Goal: Task Accomplishment & Management: Complete application form

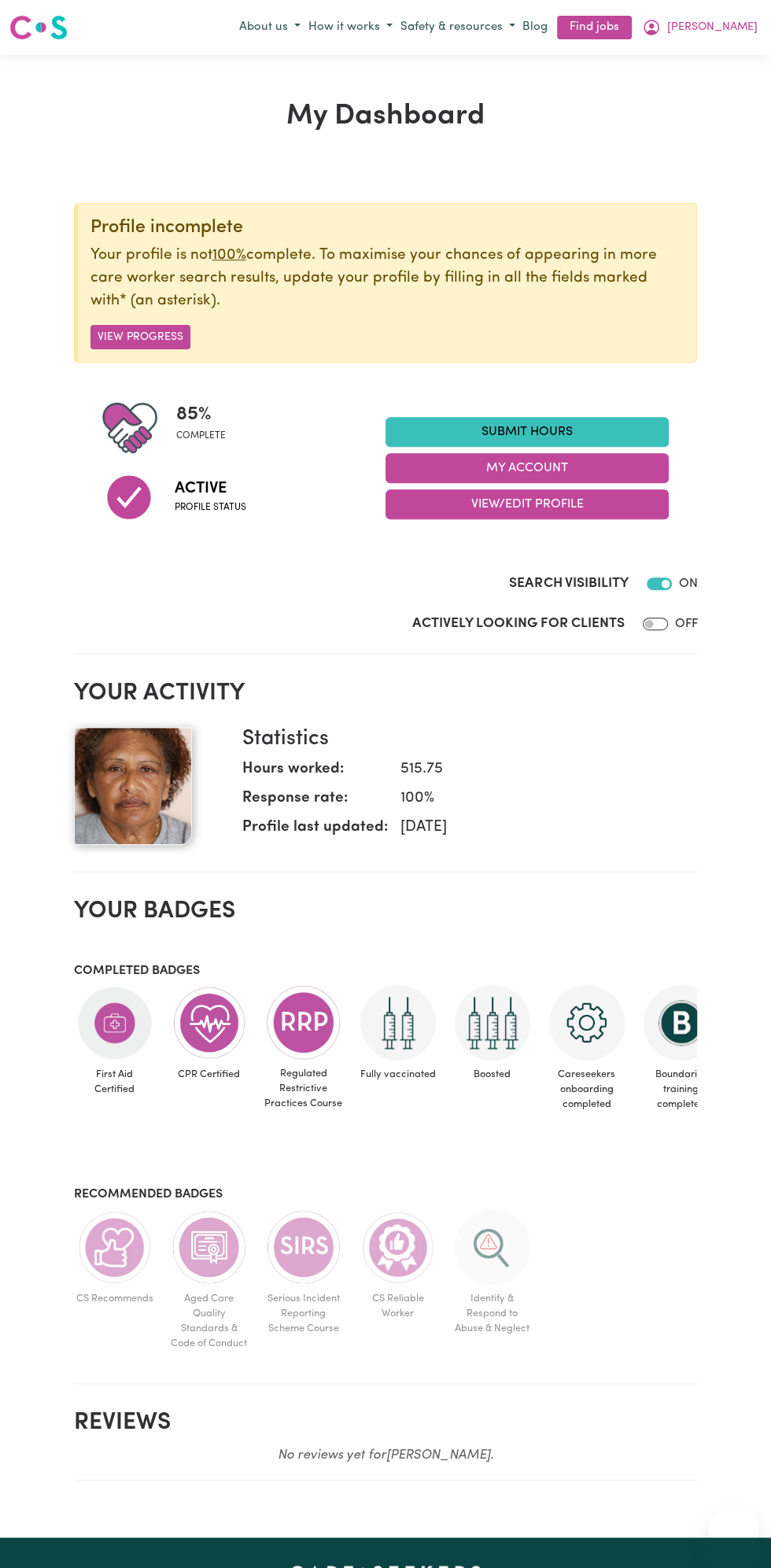
click at [553, 431] on link "Submit Hours" at bounding box center [526, 432] width 283 height 30
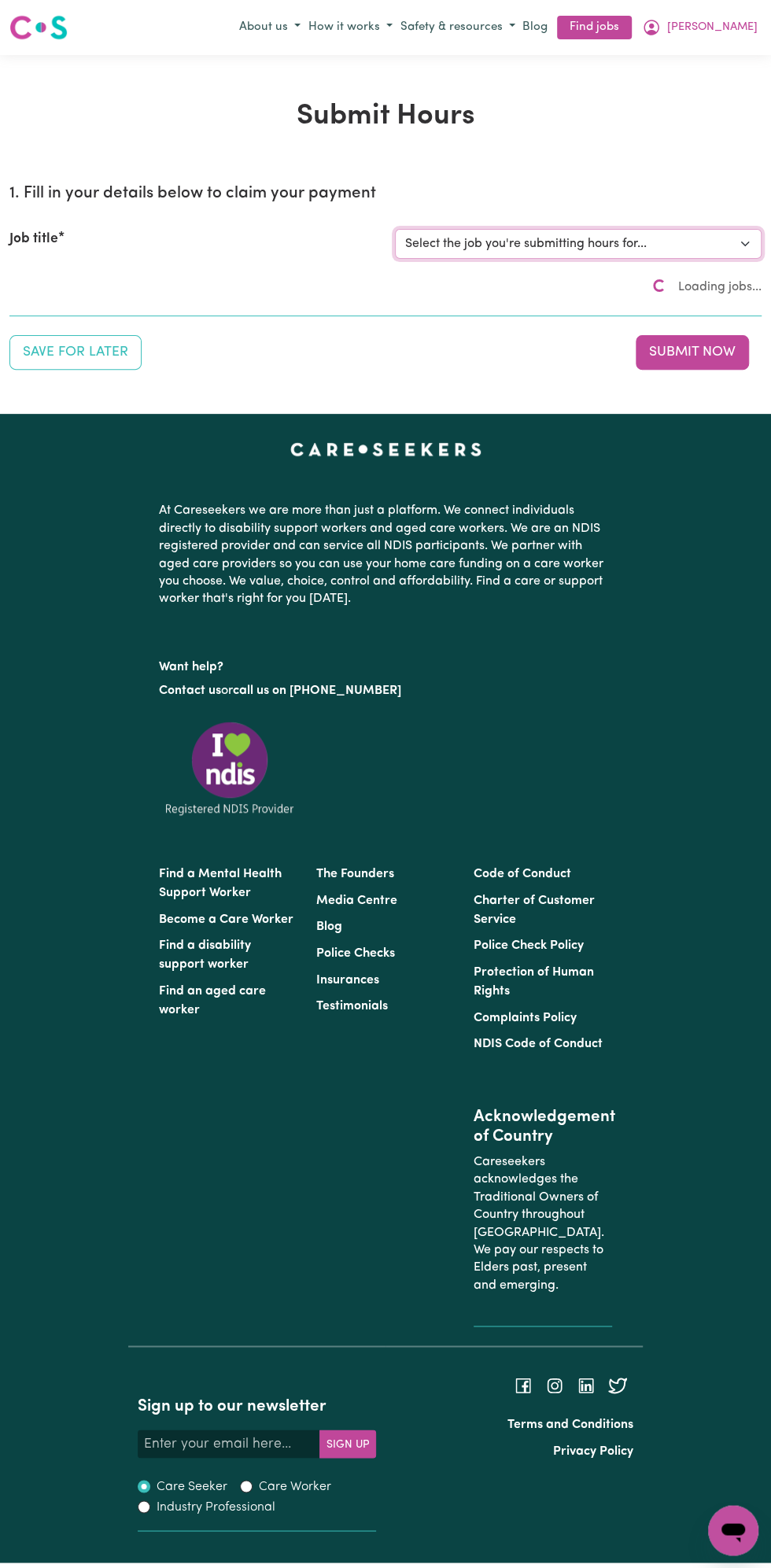
click at [569, 241] on select "Select the job you're submitting hours for..." at bounding box center [578, 244] width 367 height 30
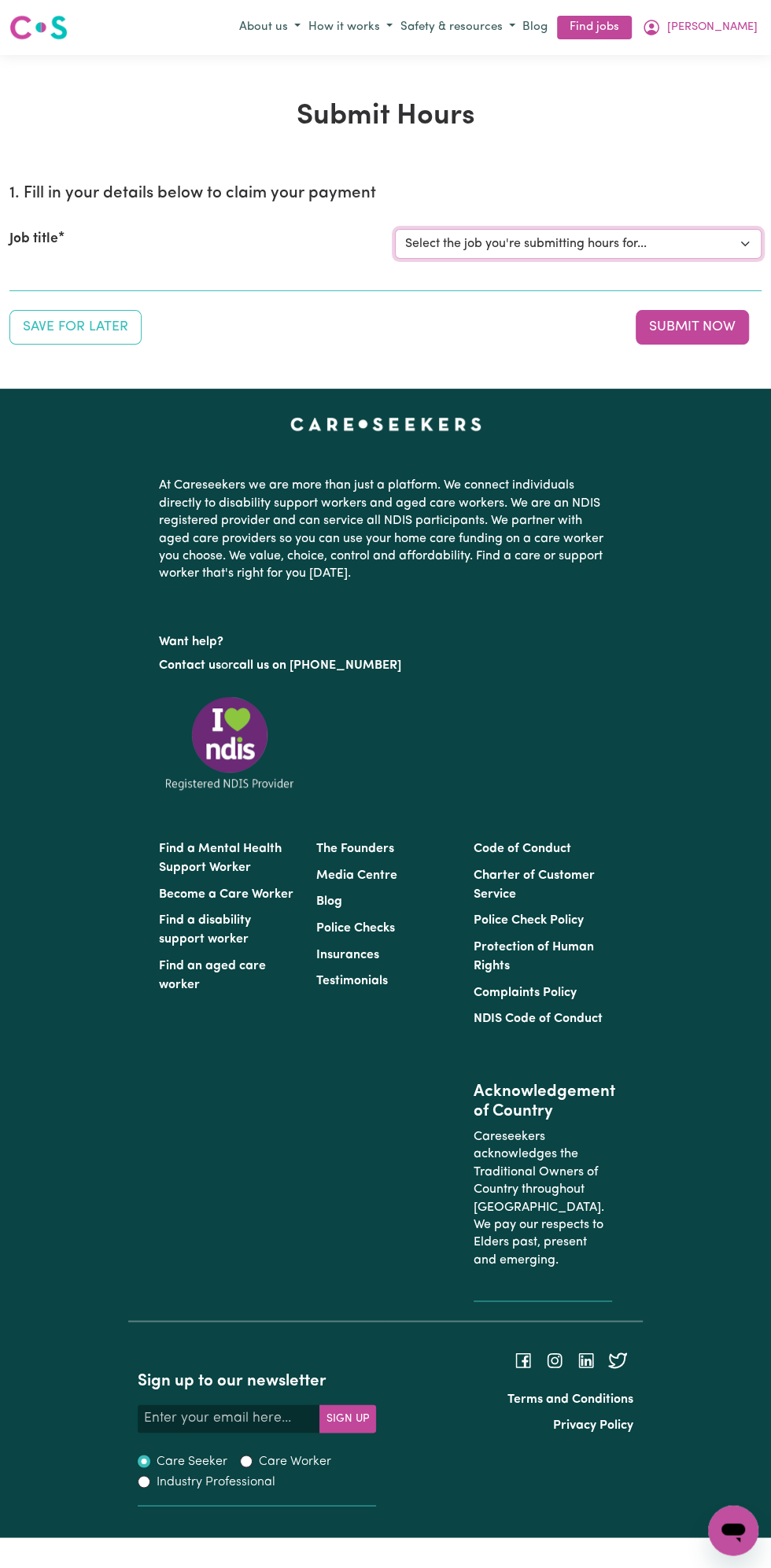
select select "13810"
click at [395, 229] on select "Select the job you're submitting hours for... [Vartouhie ([PERSON_NAME]) [PERSO…" at bounding box center [578, 244] width 367 height 30
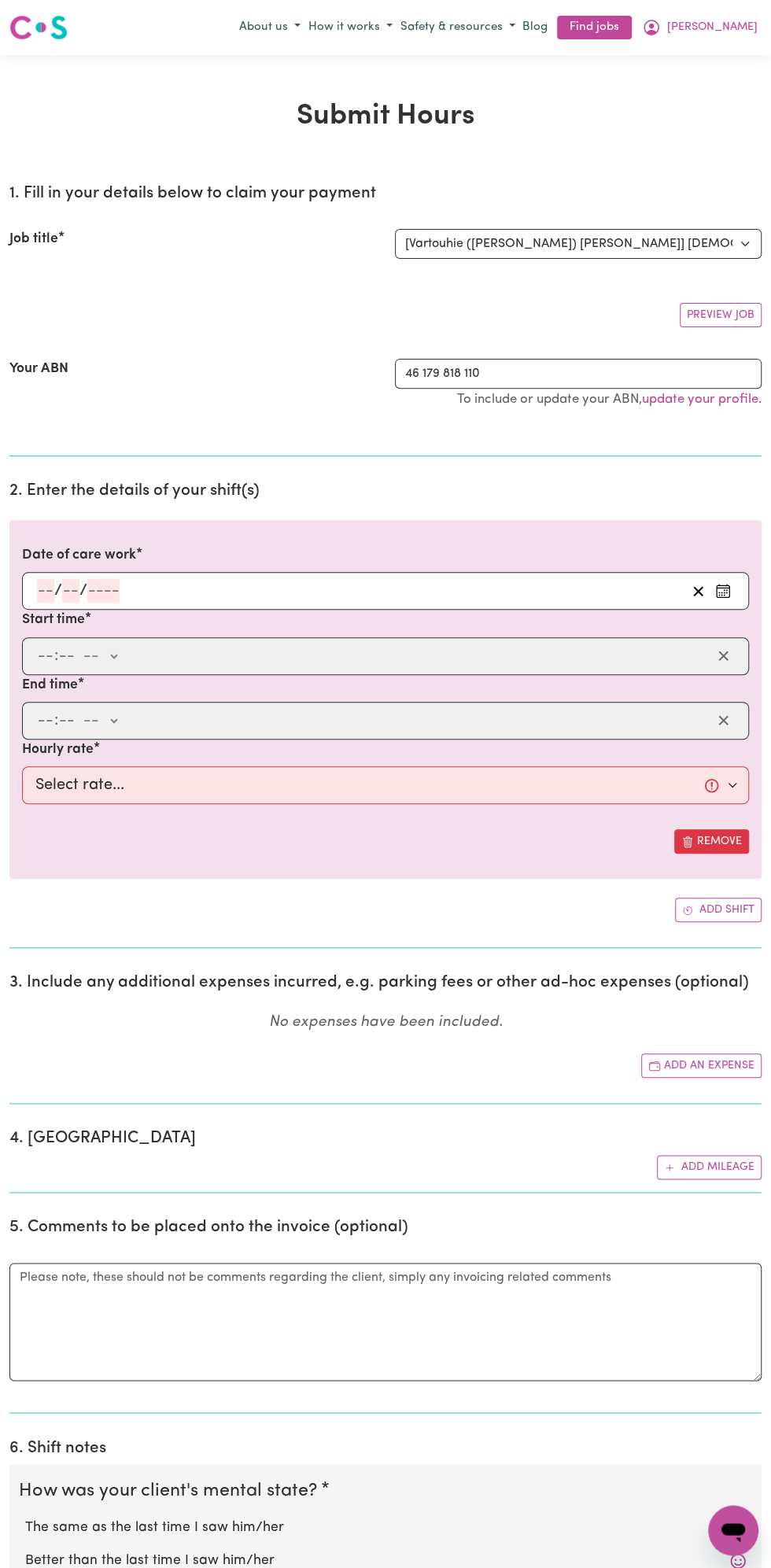
click at [72, 588] on input "number" at bounding box center [70, 591] width 18 height 23
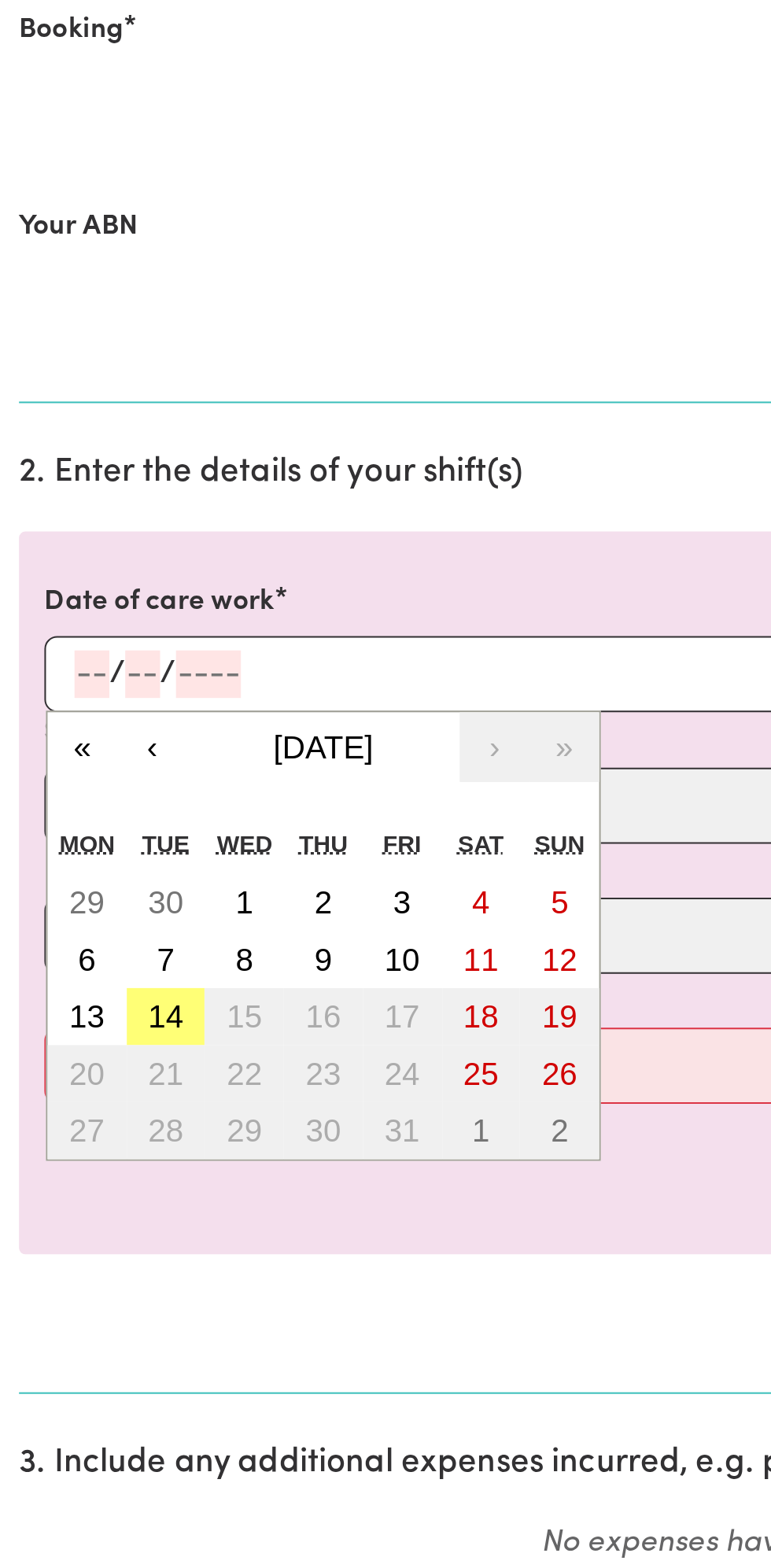
scroll to position [96, 0]
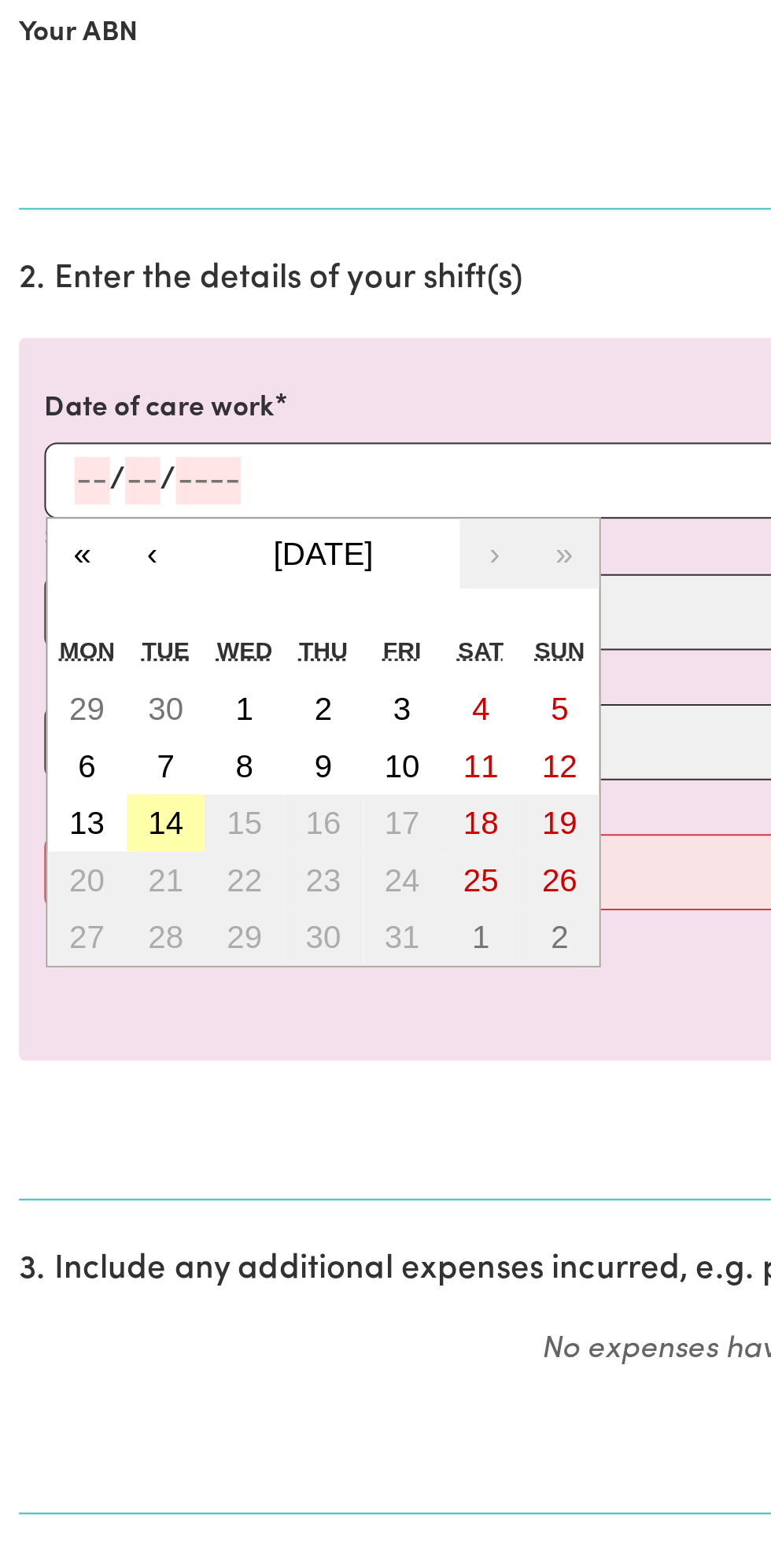
click at [84, 768] on button "14" at bounding box center [82, 763] width 39 height 28
type input "[DATE]"
type input "14"
type input "10"
type input "2025"
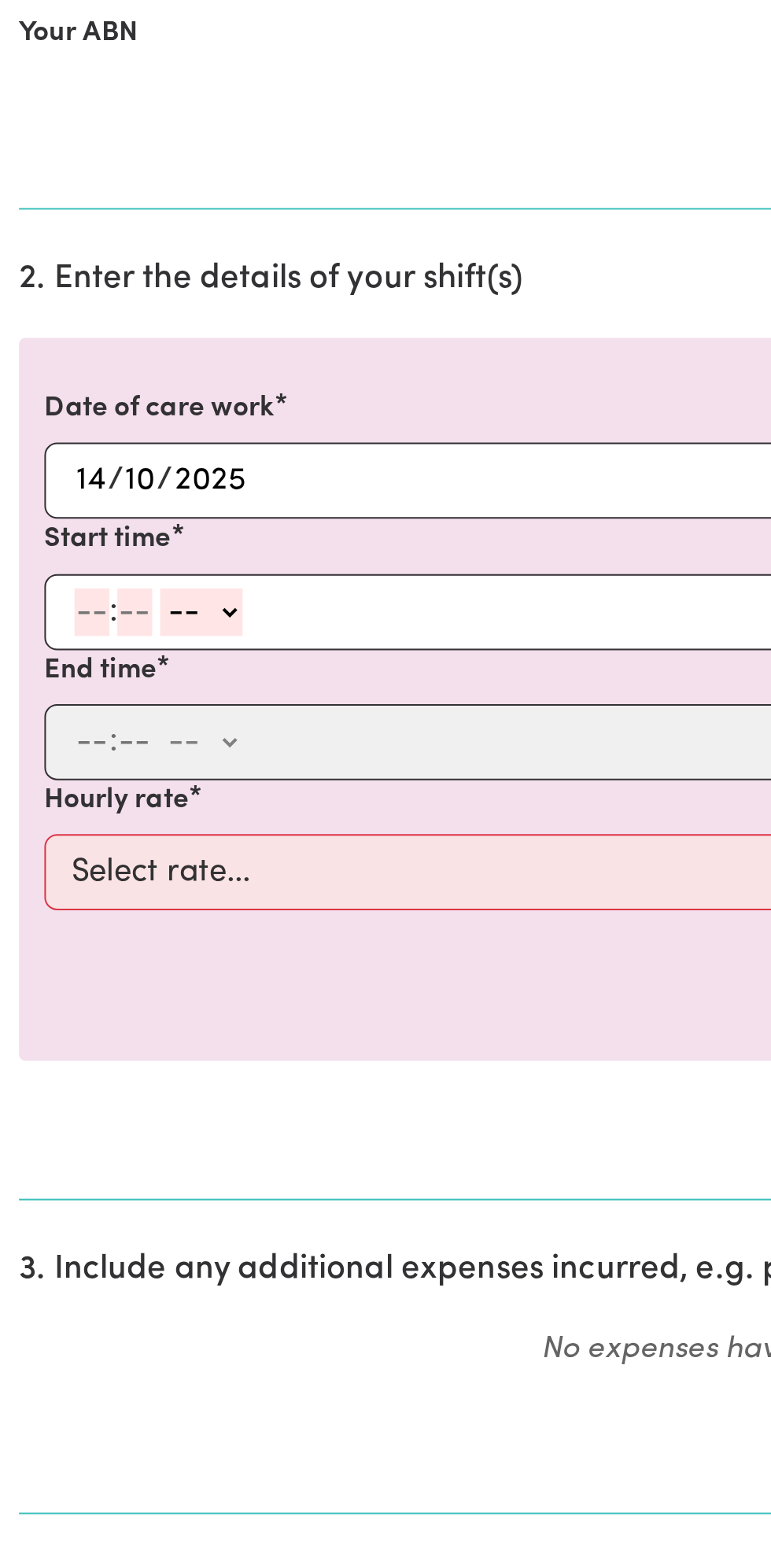
click at [41, 656] on input "number" at bounding box center [45, 657] width 18 height 23
type input "12"
type input "0"
click at [119, 660] on select "-- am pm" at bounding box center [102, 657] width 41 height 23
select select "pm"
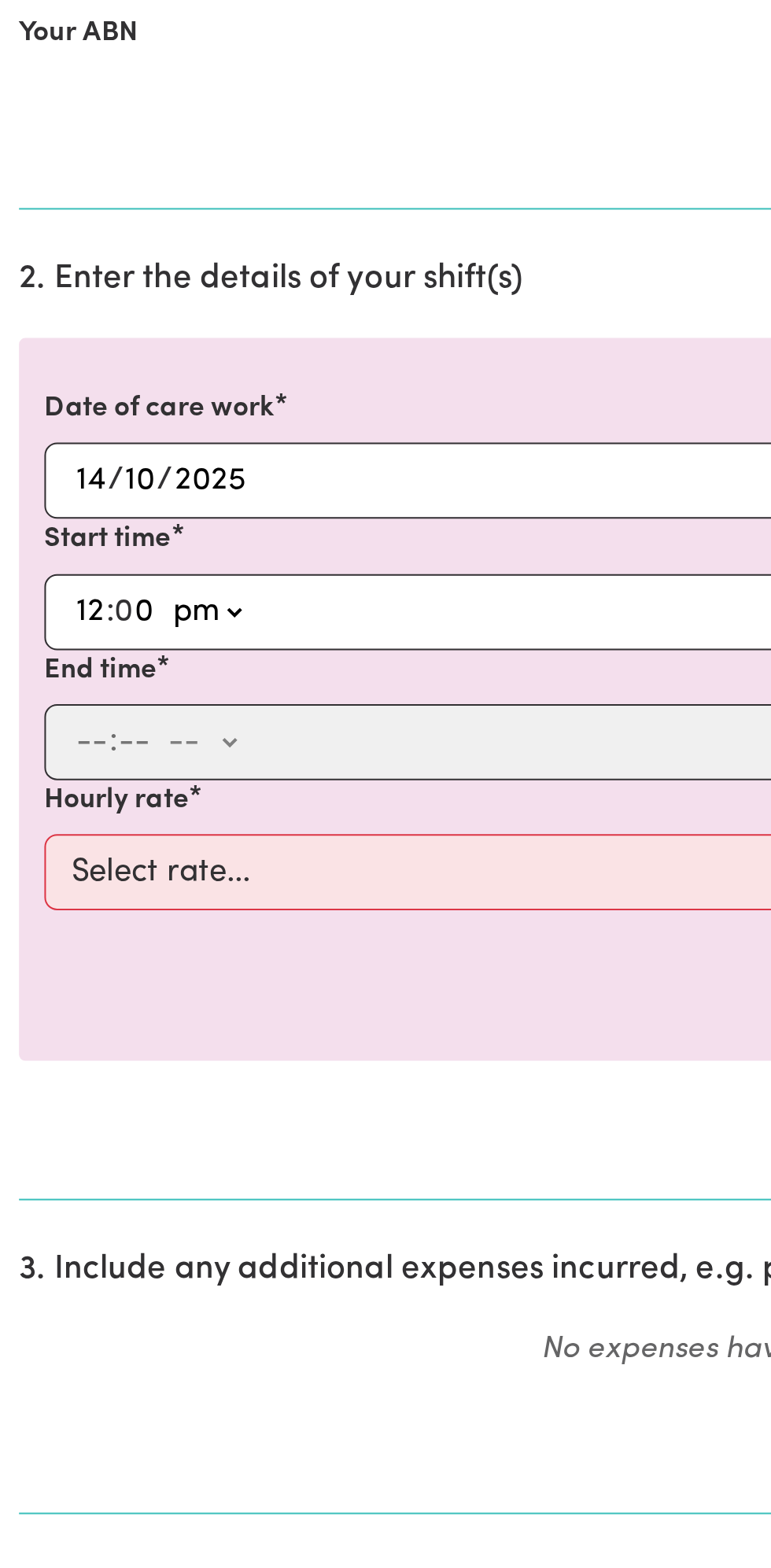
click at [82, 646] on select "-- am pm" at bounding box center [102, 657] width 41 height 23
type input "12:00"
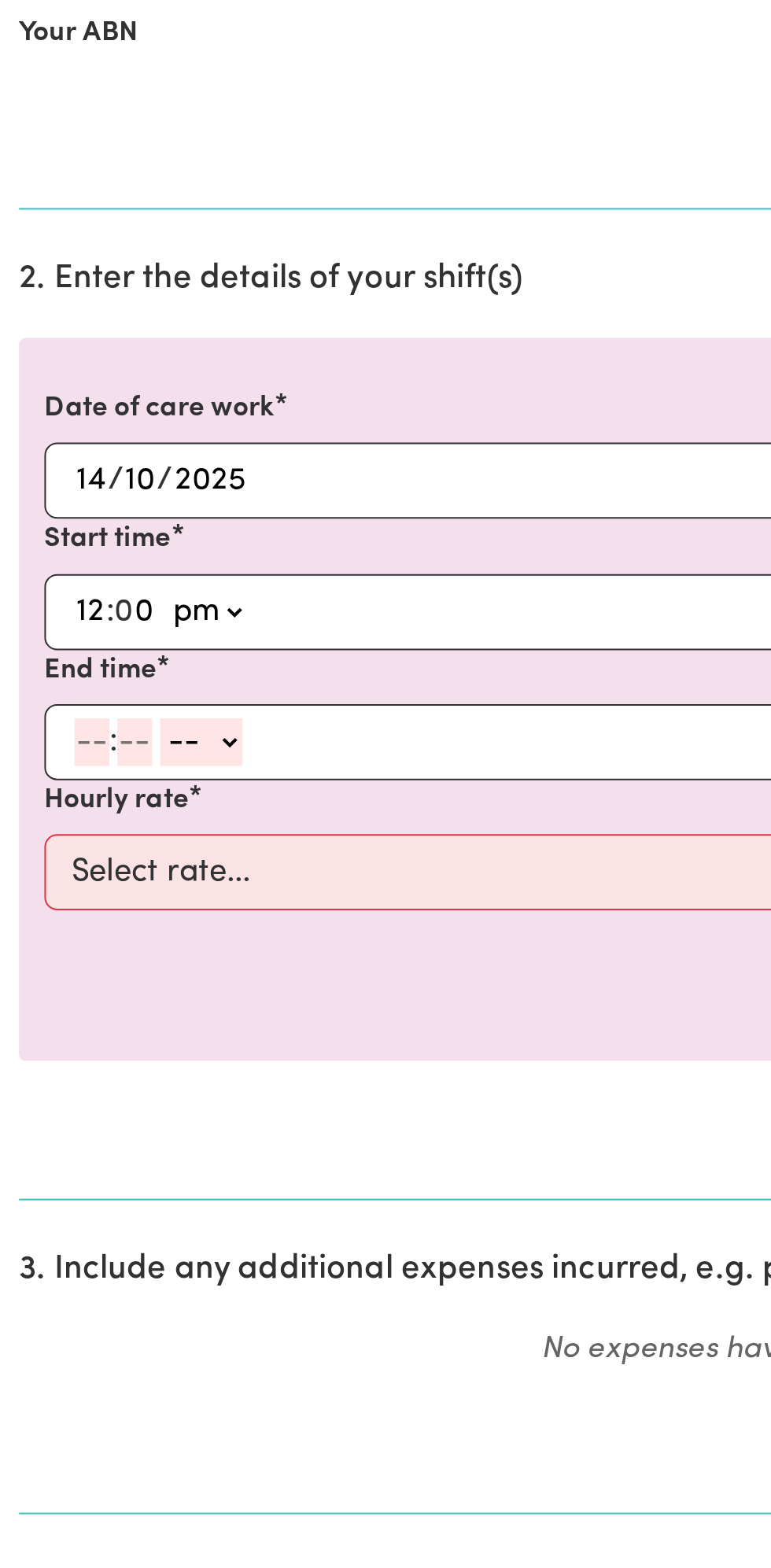
click at [44, 723] on input "number" at bounding box center [45, 722] width 18 height 23
type input "1"
click at [74, 727] on select "-- am pm" at bounding box center [93, 722] width 41 height 23
select select "pm"
click at [73, 710] on select "-- am pm" at bounding box center [93, 722] width 41 height 23
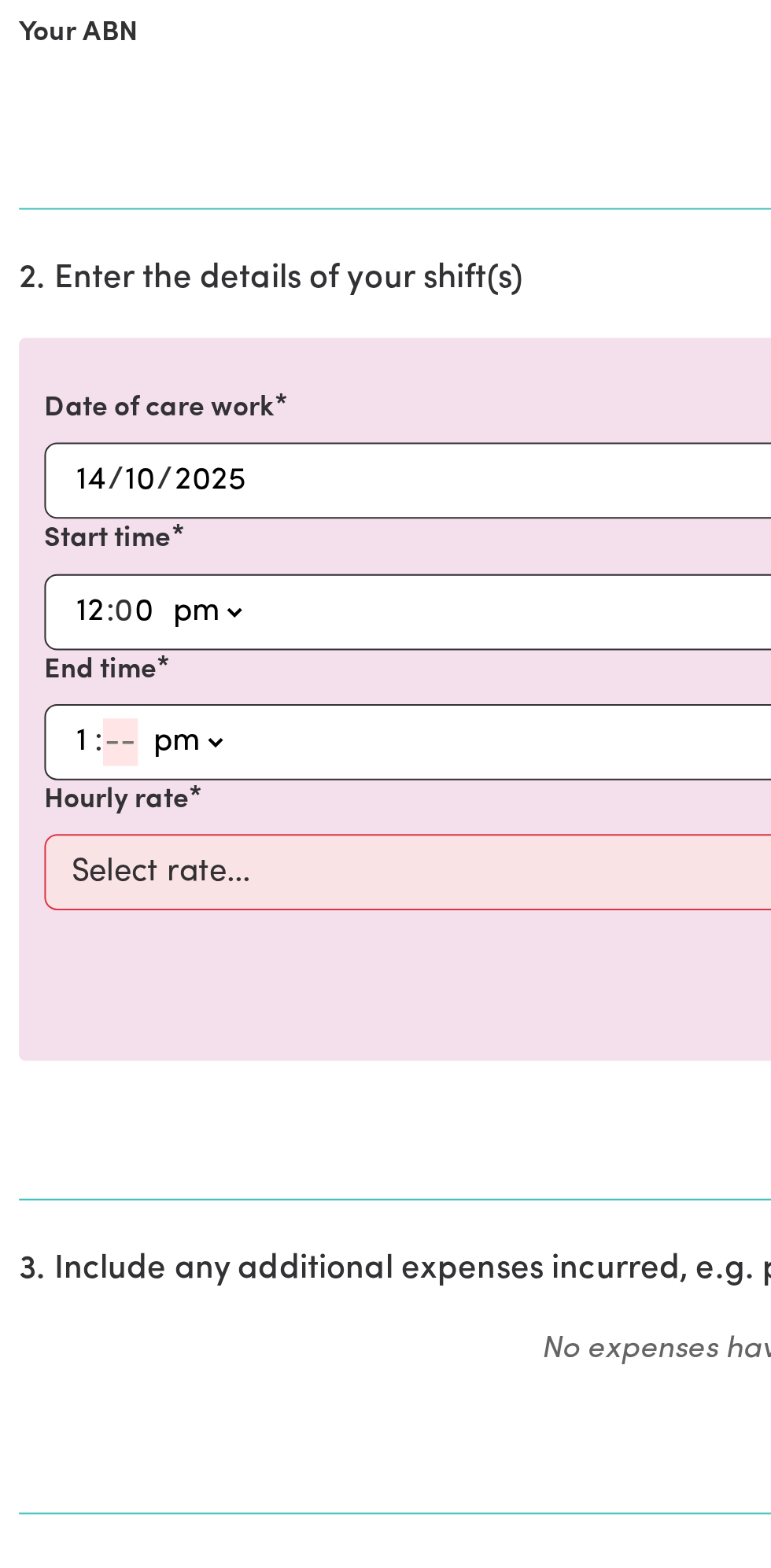
click at [78, 728] on select "am pm" at bounding box center [93, 722] width 41 height 23
click at [55, 719] on input "number" at bounding box center [59, 722] width 18 height 23
type input "0"
type input "13:00"
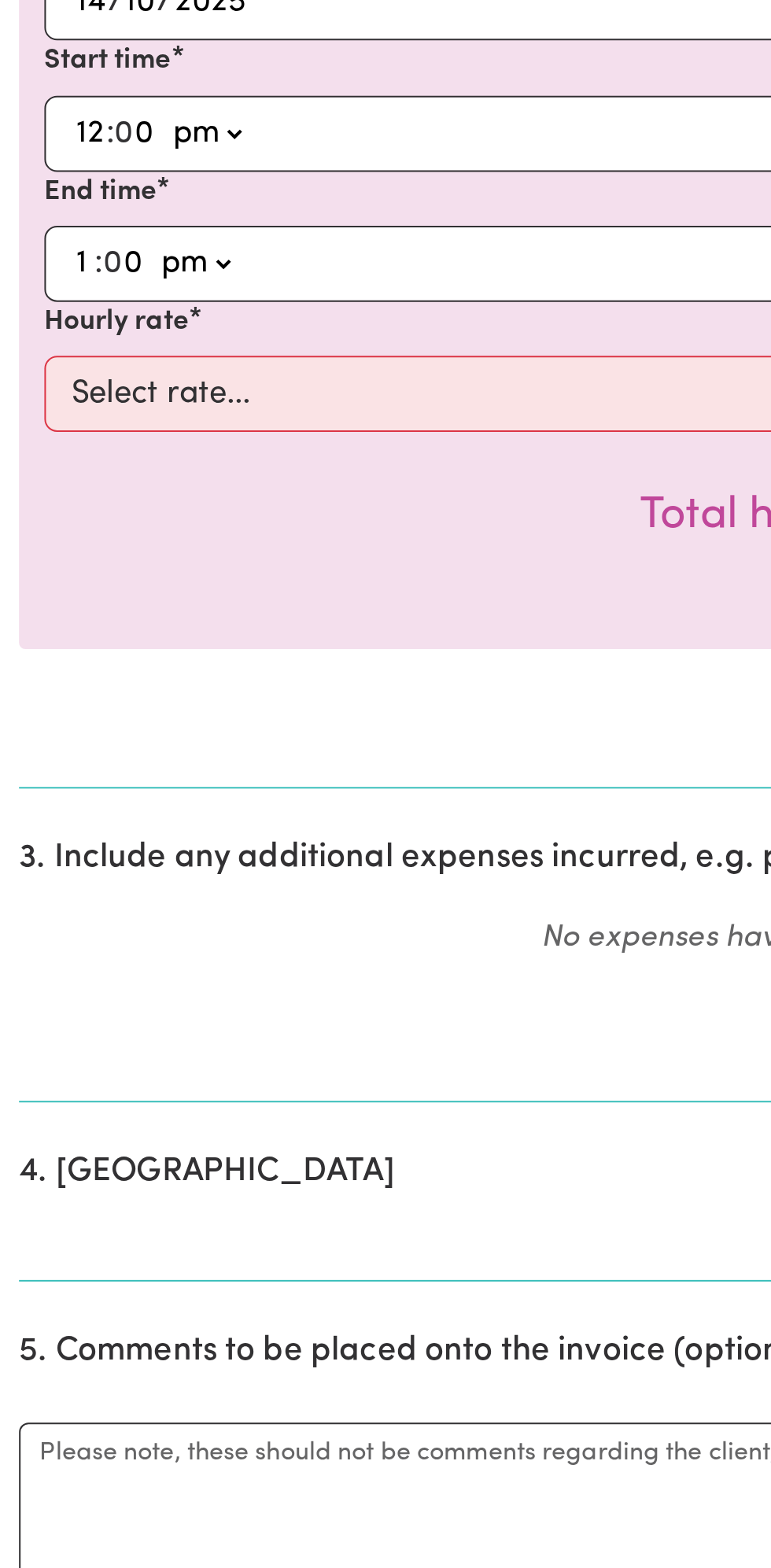
type input "0"
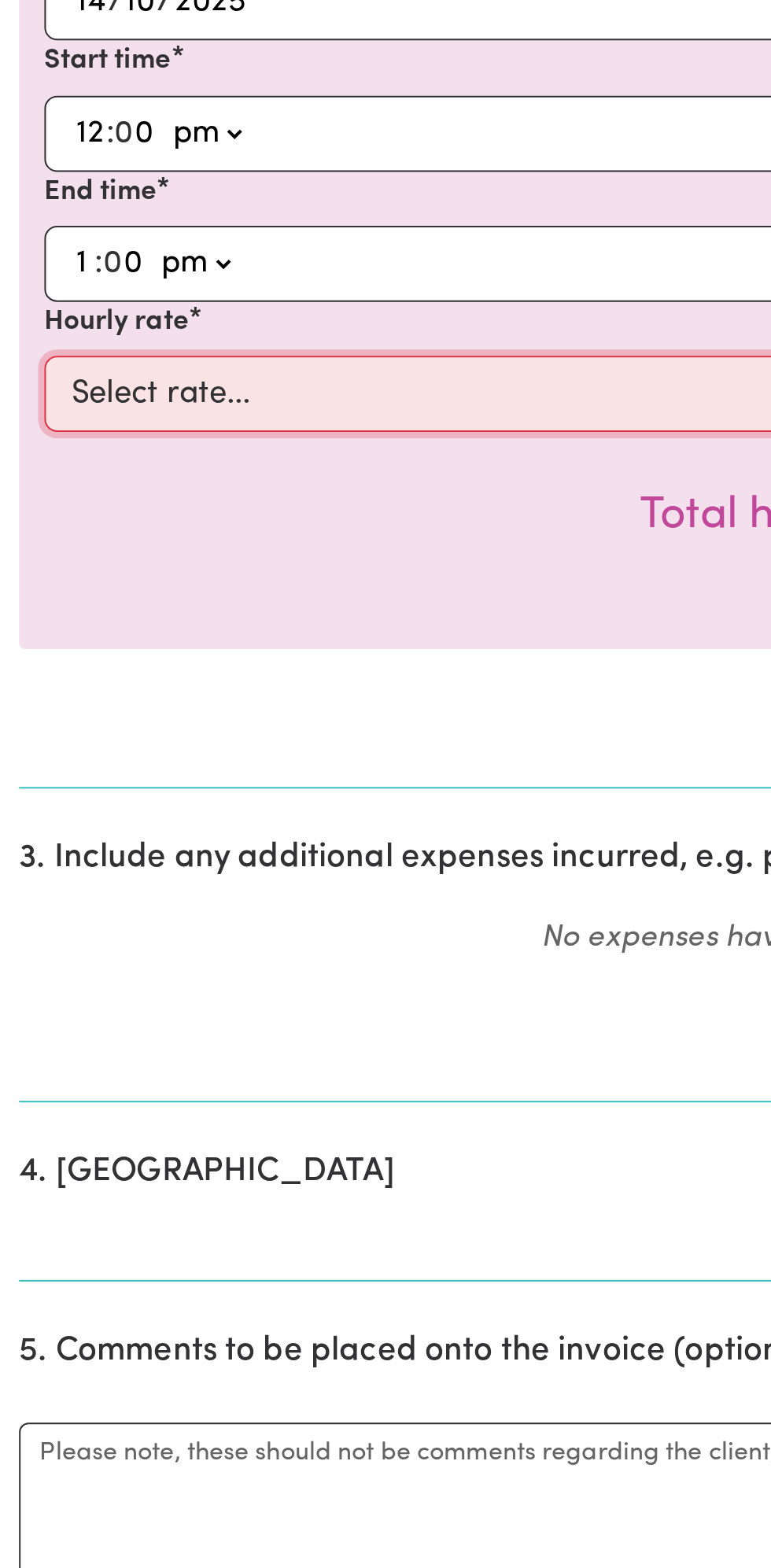
click at [224, 784] on select "Select rate... $49.00 (Weekday) $60.00 ([DATE])" at bounding box center [385, 786] width 727 height 38
select select "49-Weekday"
click at [22, 768] on select "Select rate... $49.00 (Weekday) $60.00 ([DATE])" at bounding box center [385, 786] width 727 height 38
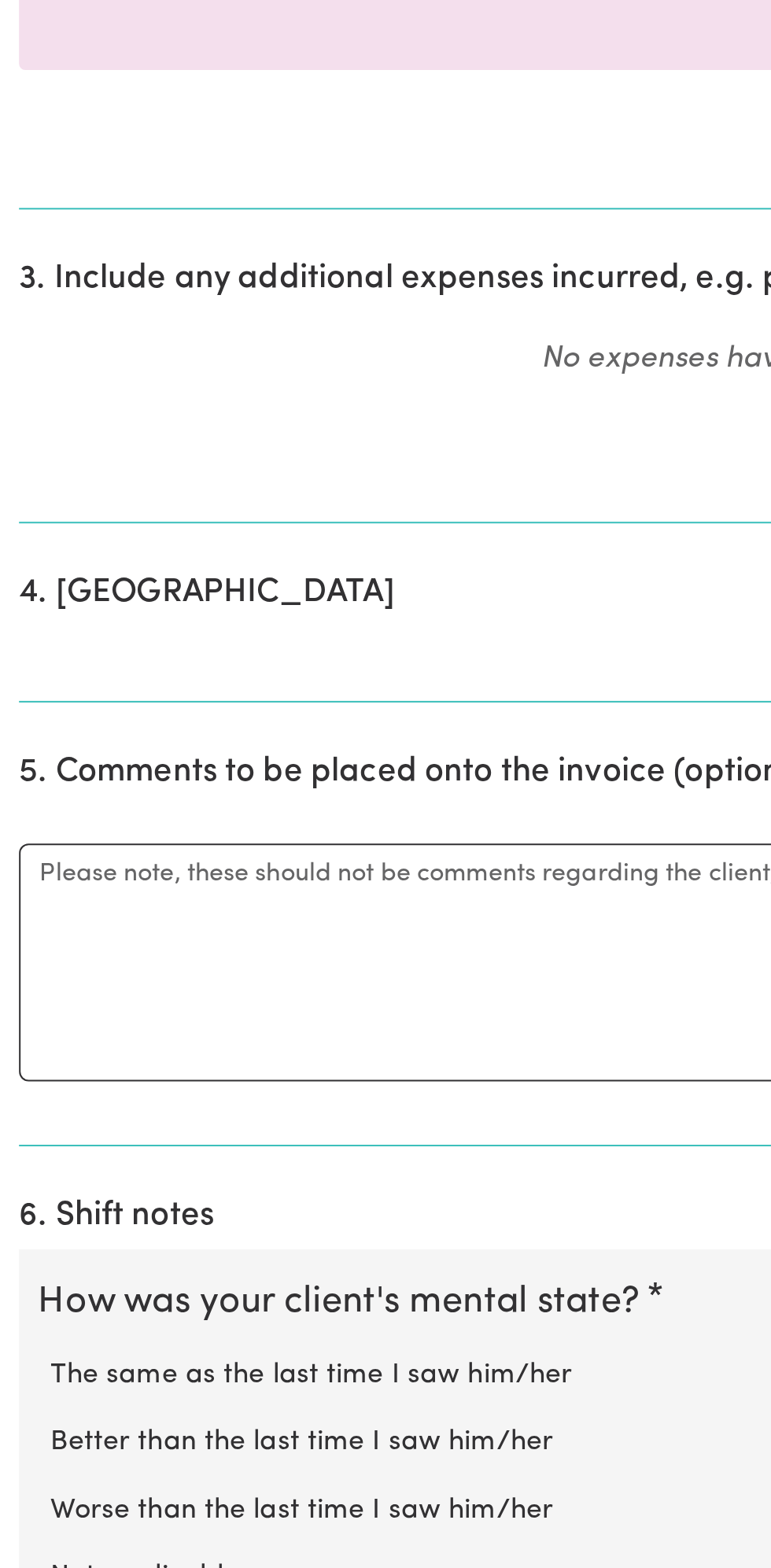
scroll to position [207, 0]
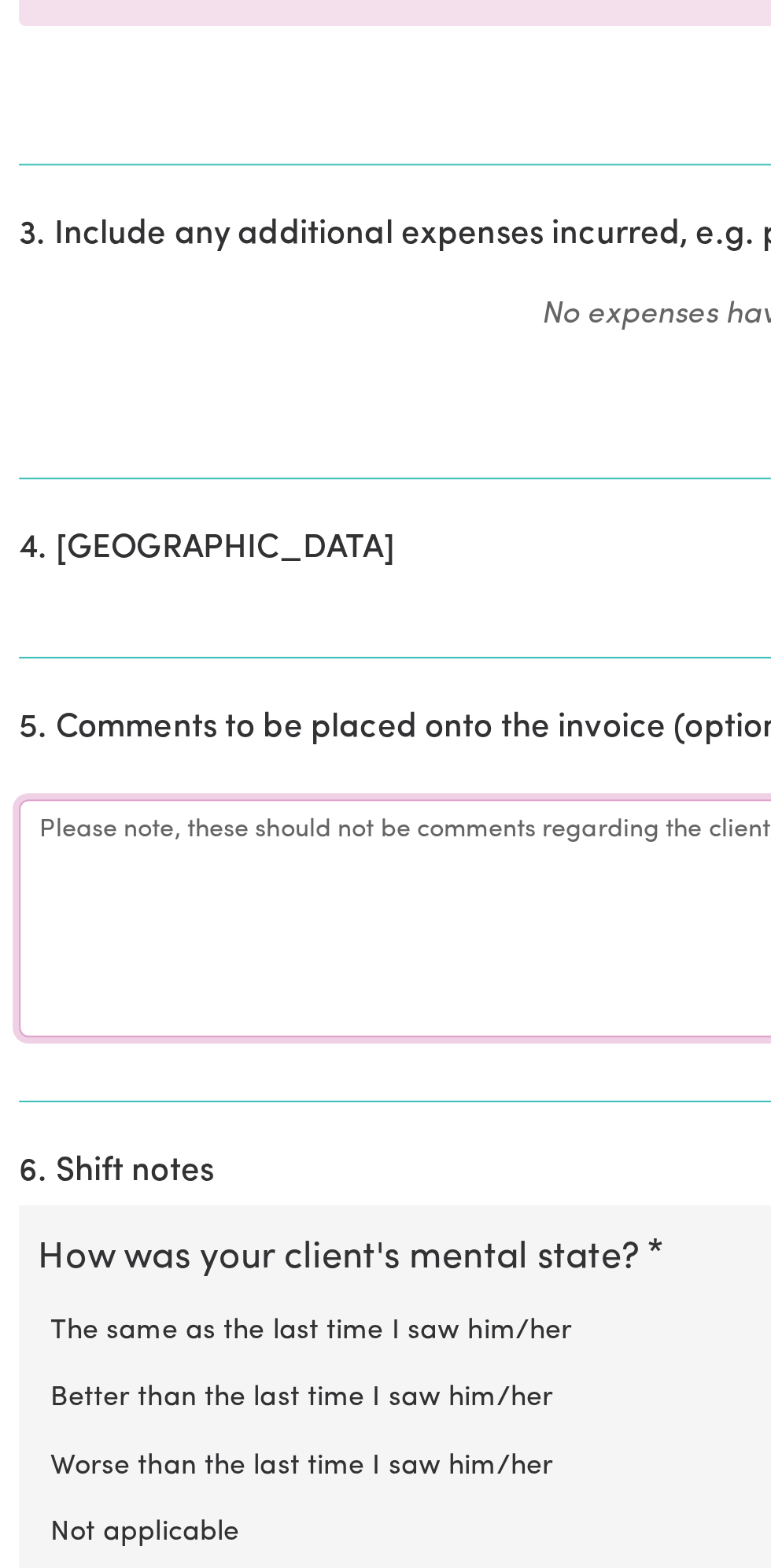
click at [160, 1246] on textarea "Comments" at bounding box center [385, 1245] width 752 height 118
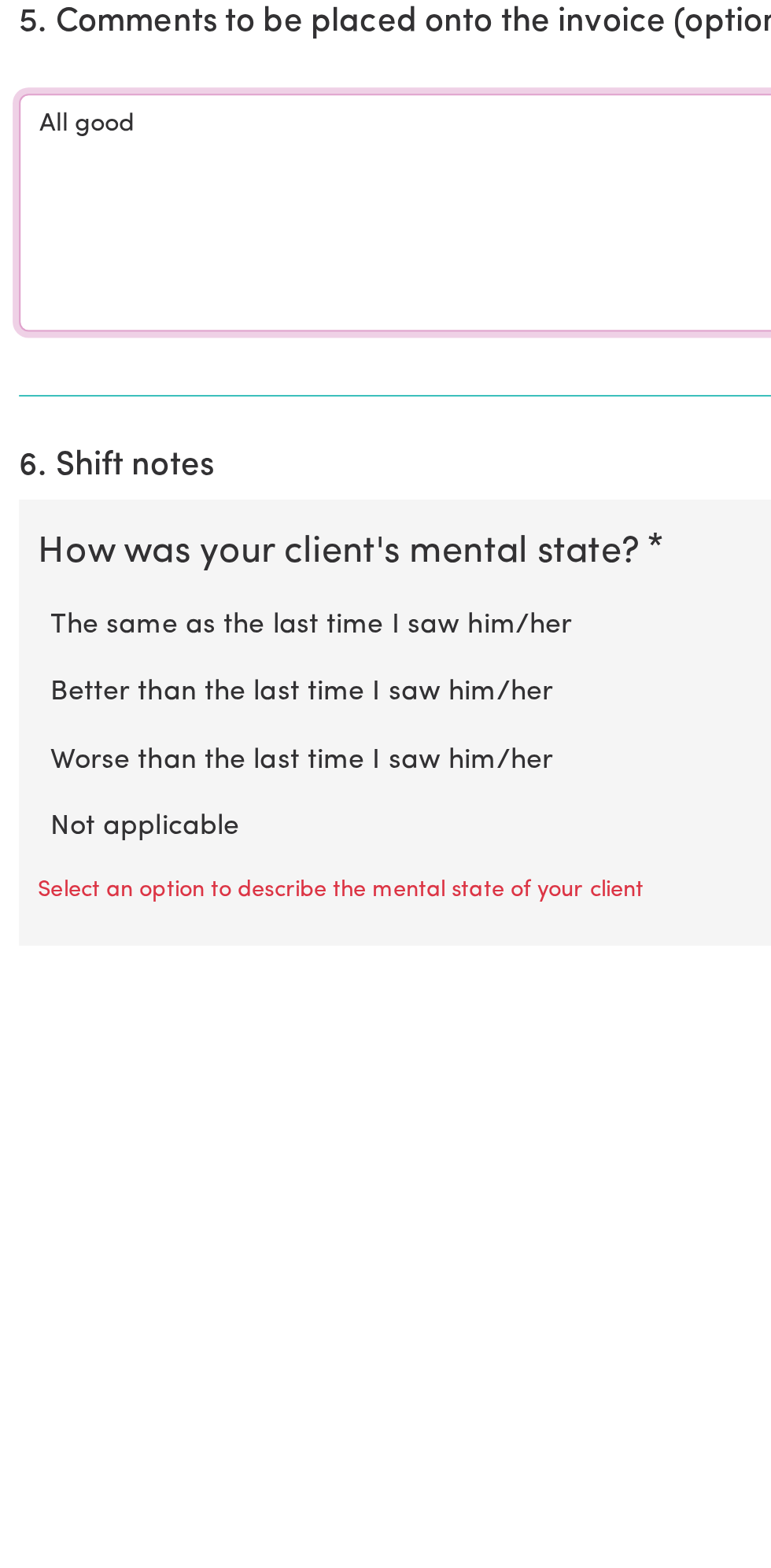
scroll to position [253, 0]
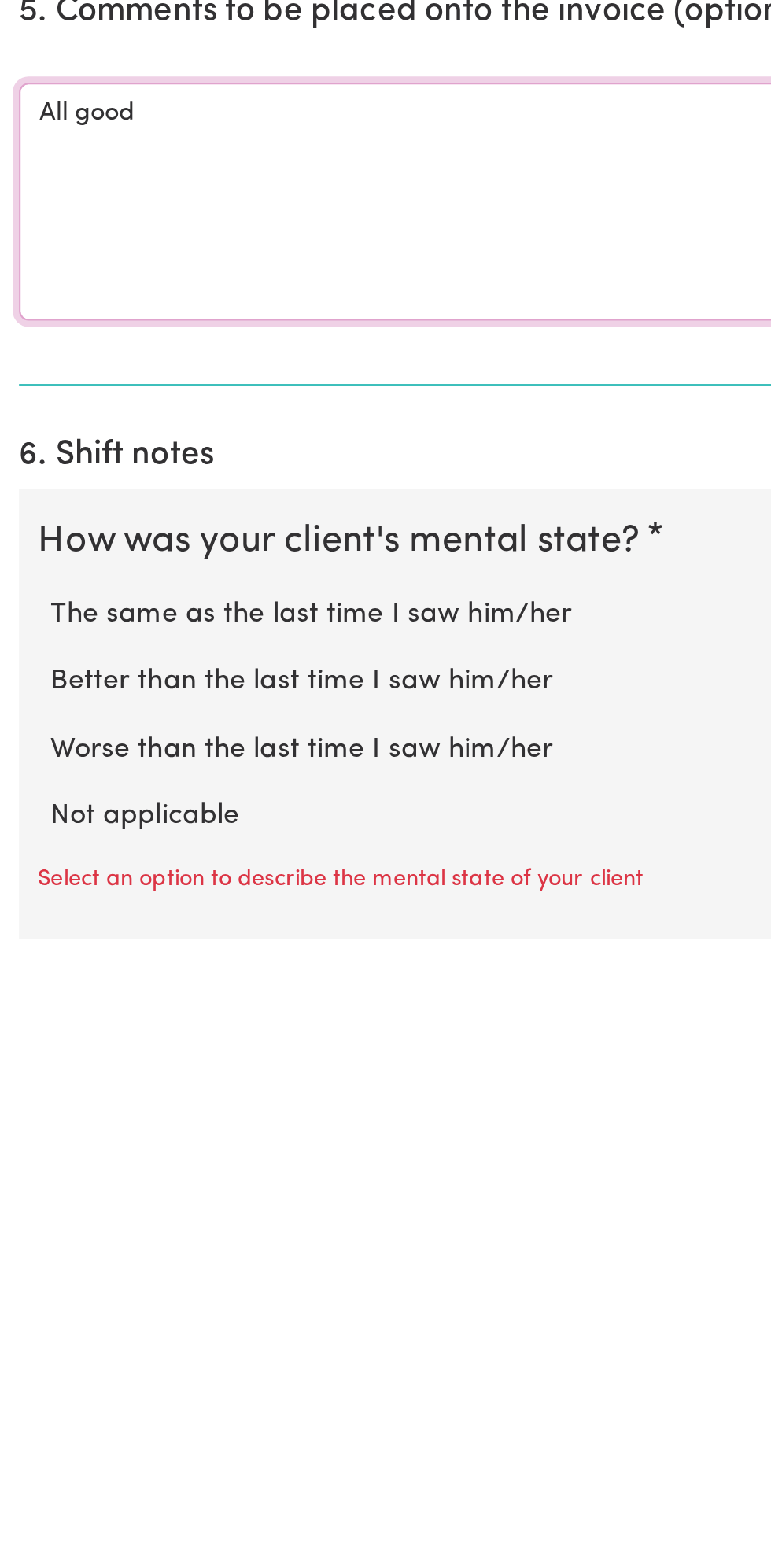
type textarea "All good"
click at [99, 1499] on label "Not applicable" at bounding box center [385, 1505] width 721 height 20
click at [25, 1494] on input "Not applicable" at bounding box center [24, 1494] width 1 height 1
radio input "true"
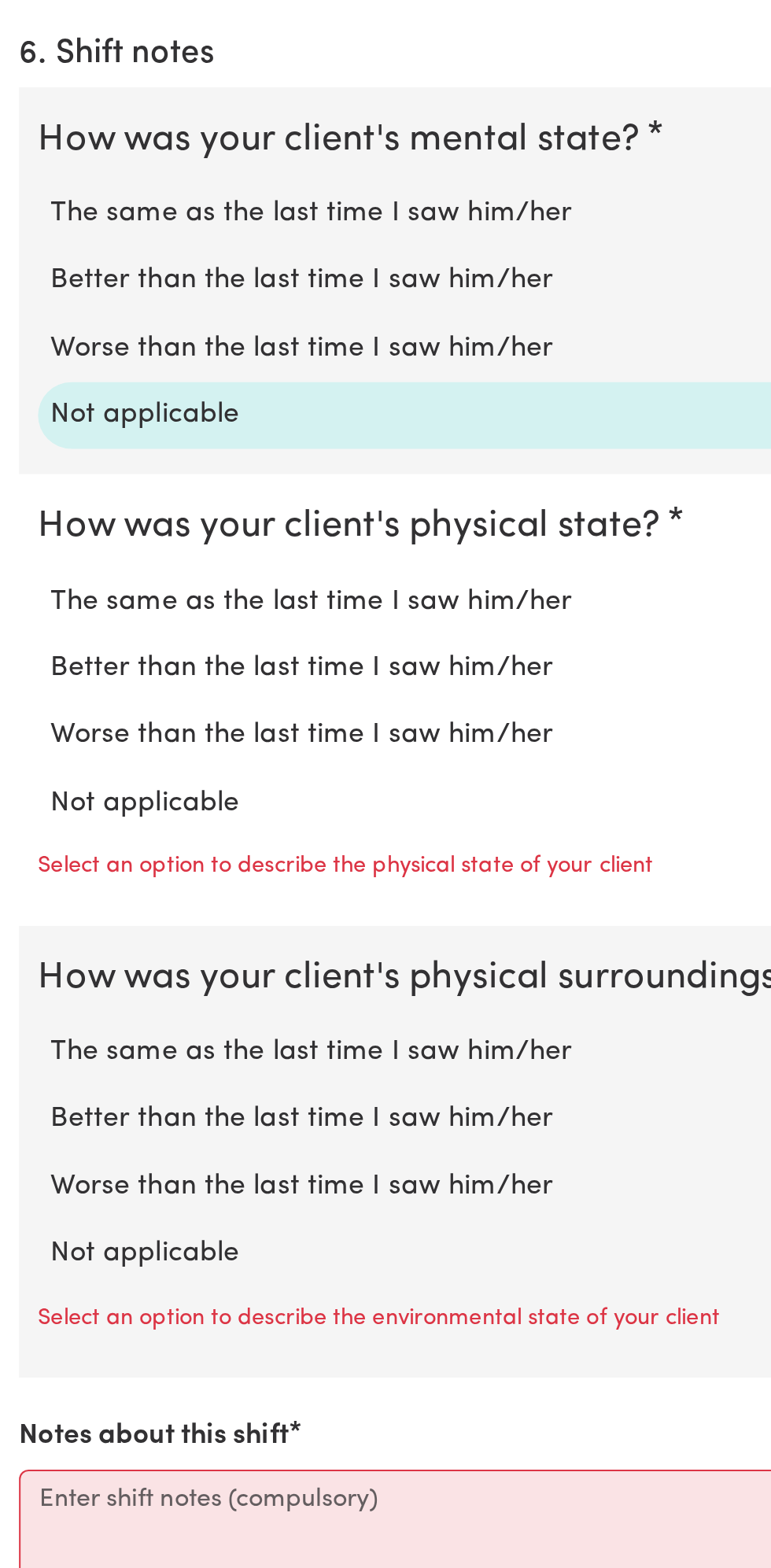
scroll to position [765, 0]
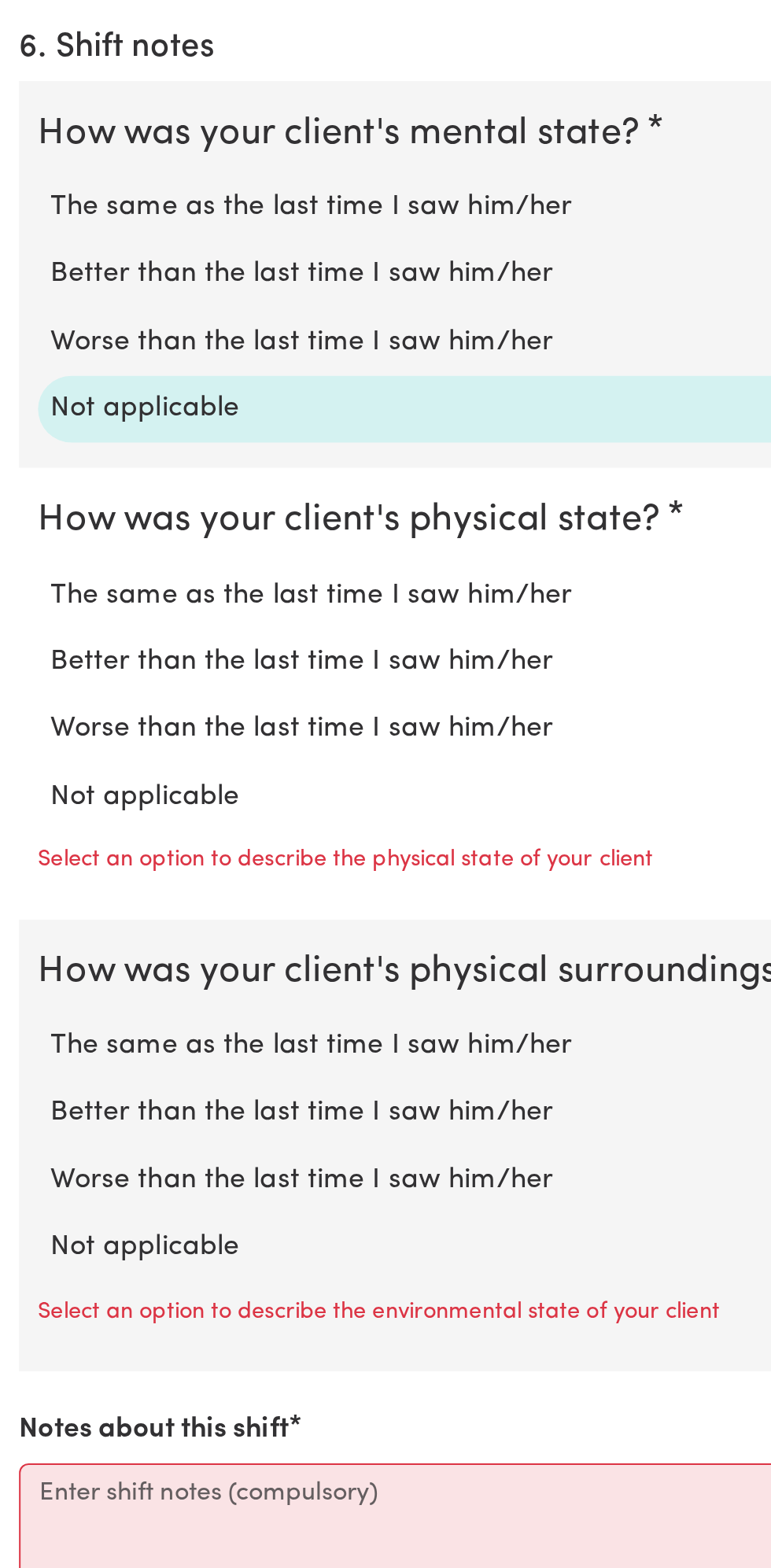
click at [104, 1177] on label "Not applicable" at bounding box center [385, 1185] width 721 height 20
click at [25, 1175] on input "Not applicable" at bounding box center [24, 1174] width 1 height 1
radio input "true"
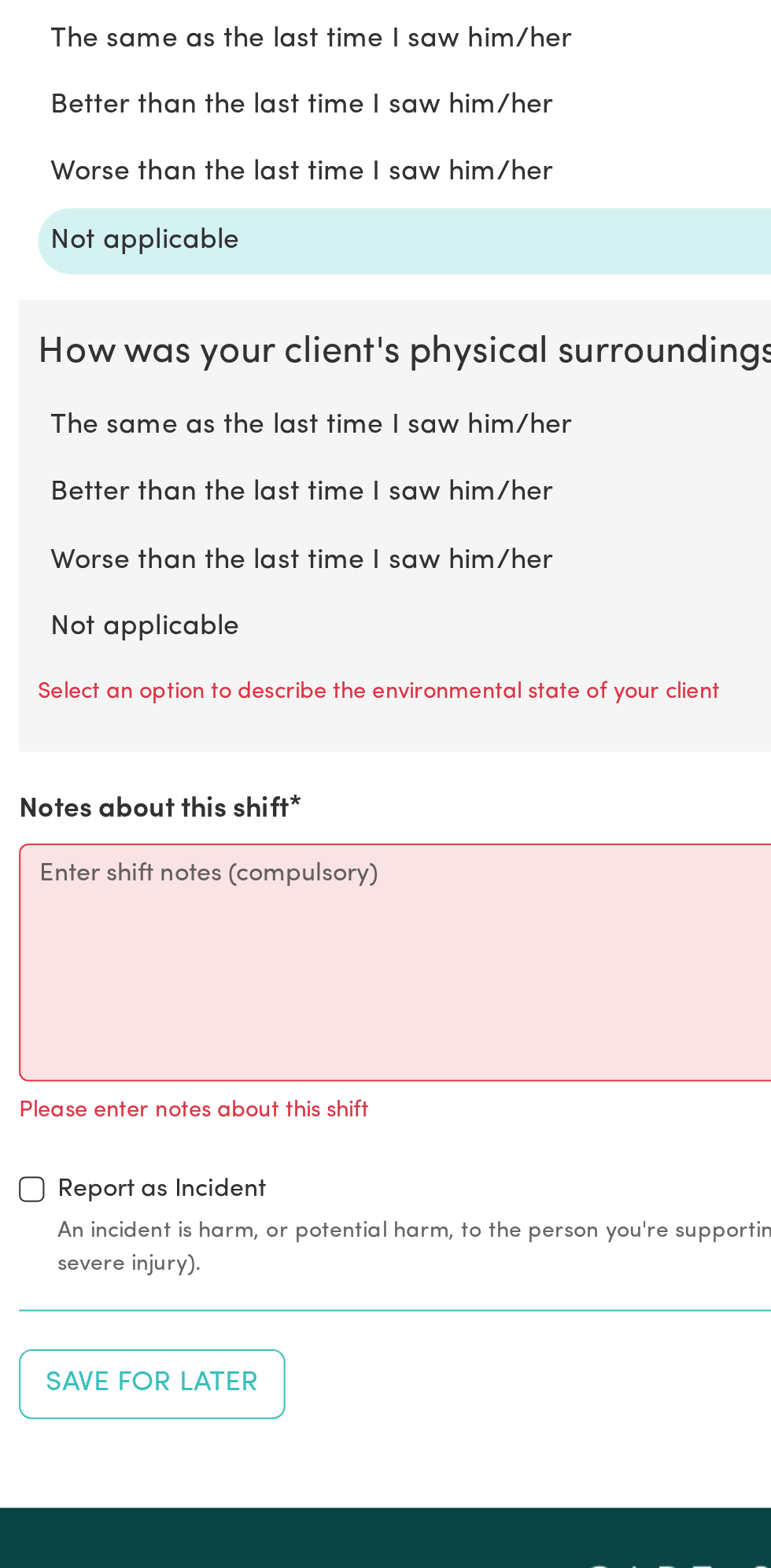
scroll to position [1046, 0]
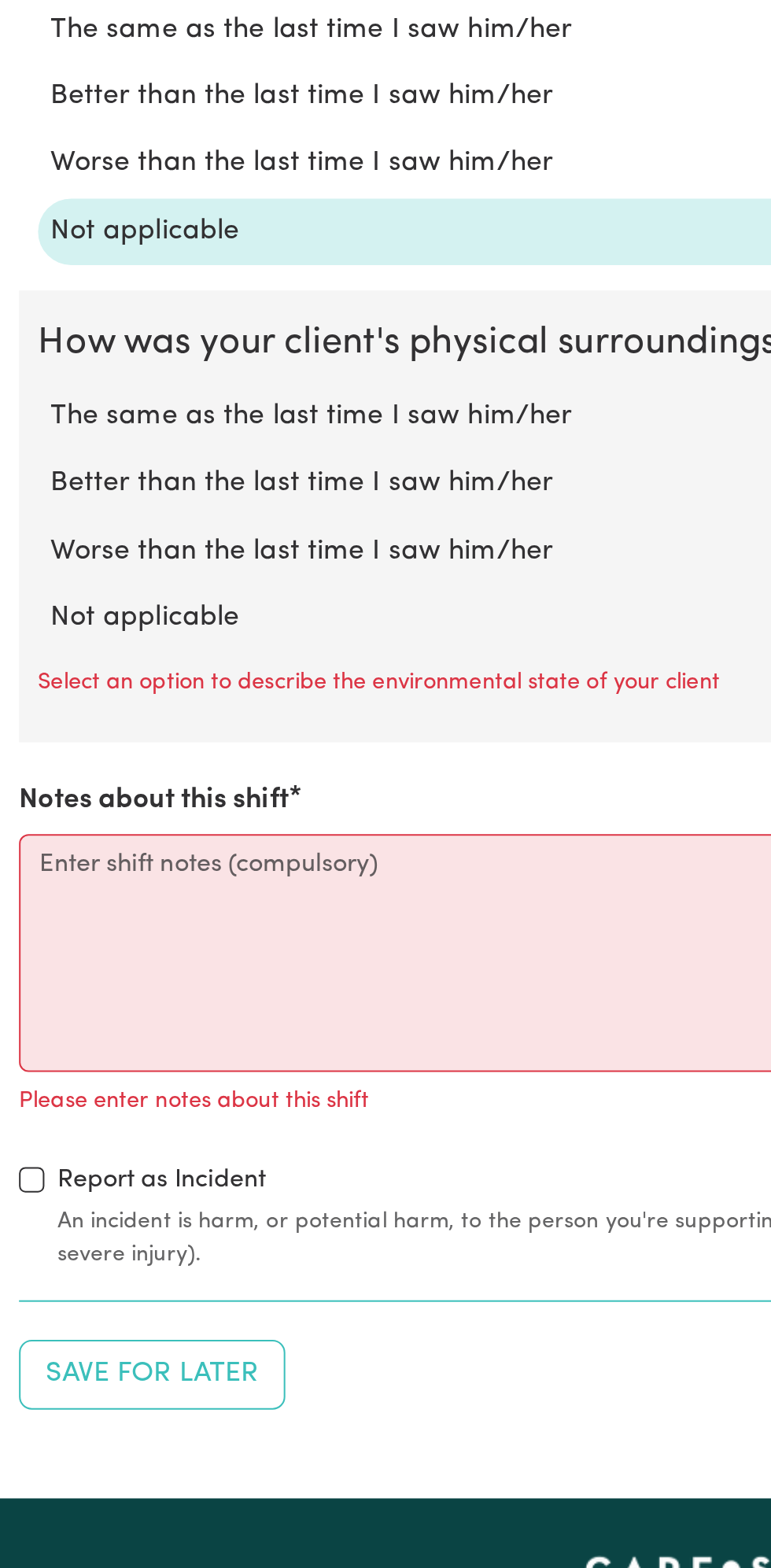
click at [117, 1087] on label "Not applicable" at bounding box center [385, 1097] width 721 height 20
click at [25, 1086] on input "Not applicable" at bounding box center [24, 1086] width 1 height 1
radio input "true"
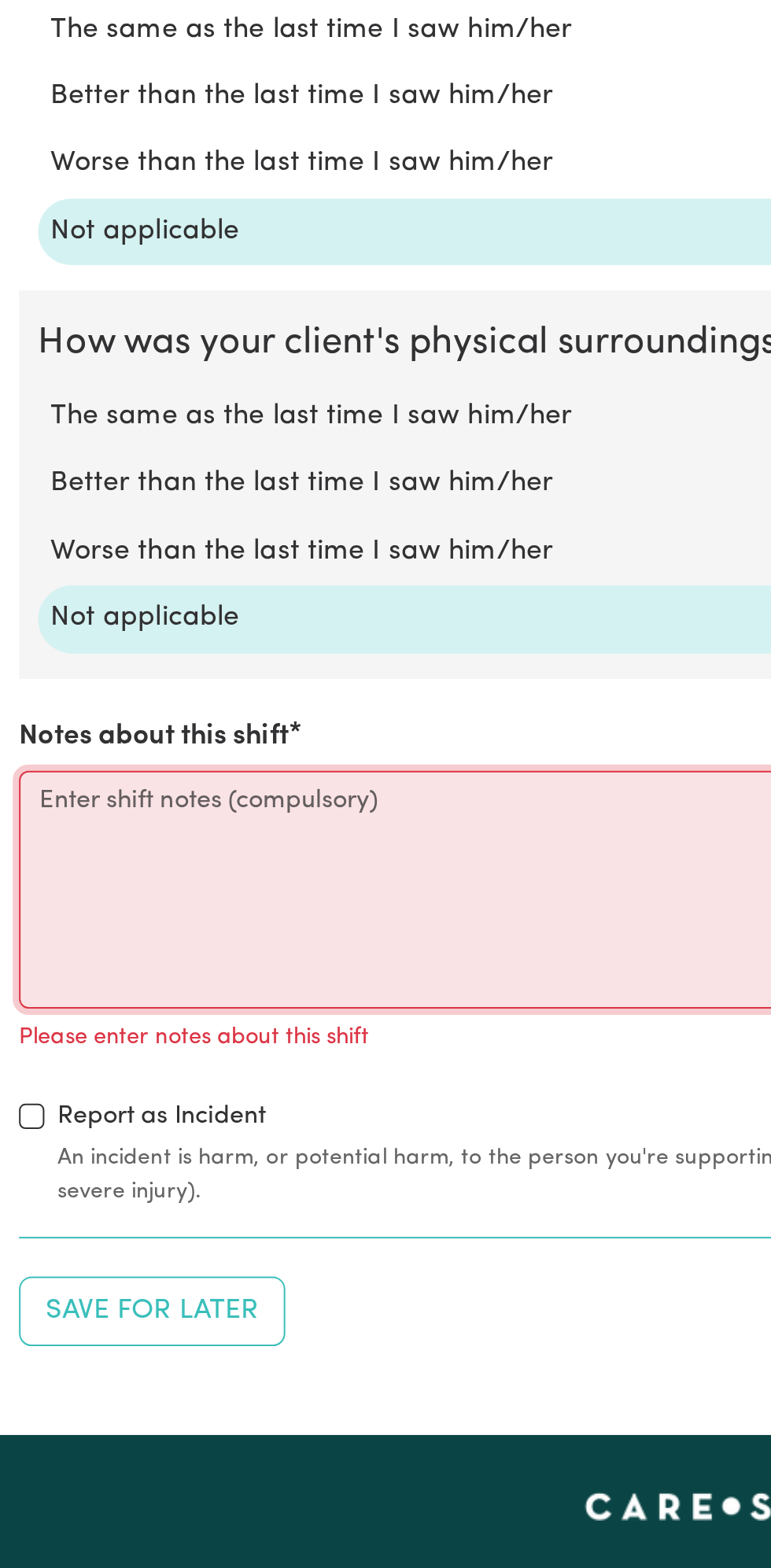
click at [254, 1223] on textarea "Notes about this shift" at bounding box center [385, 1231] width 752 height 118
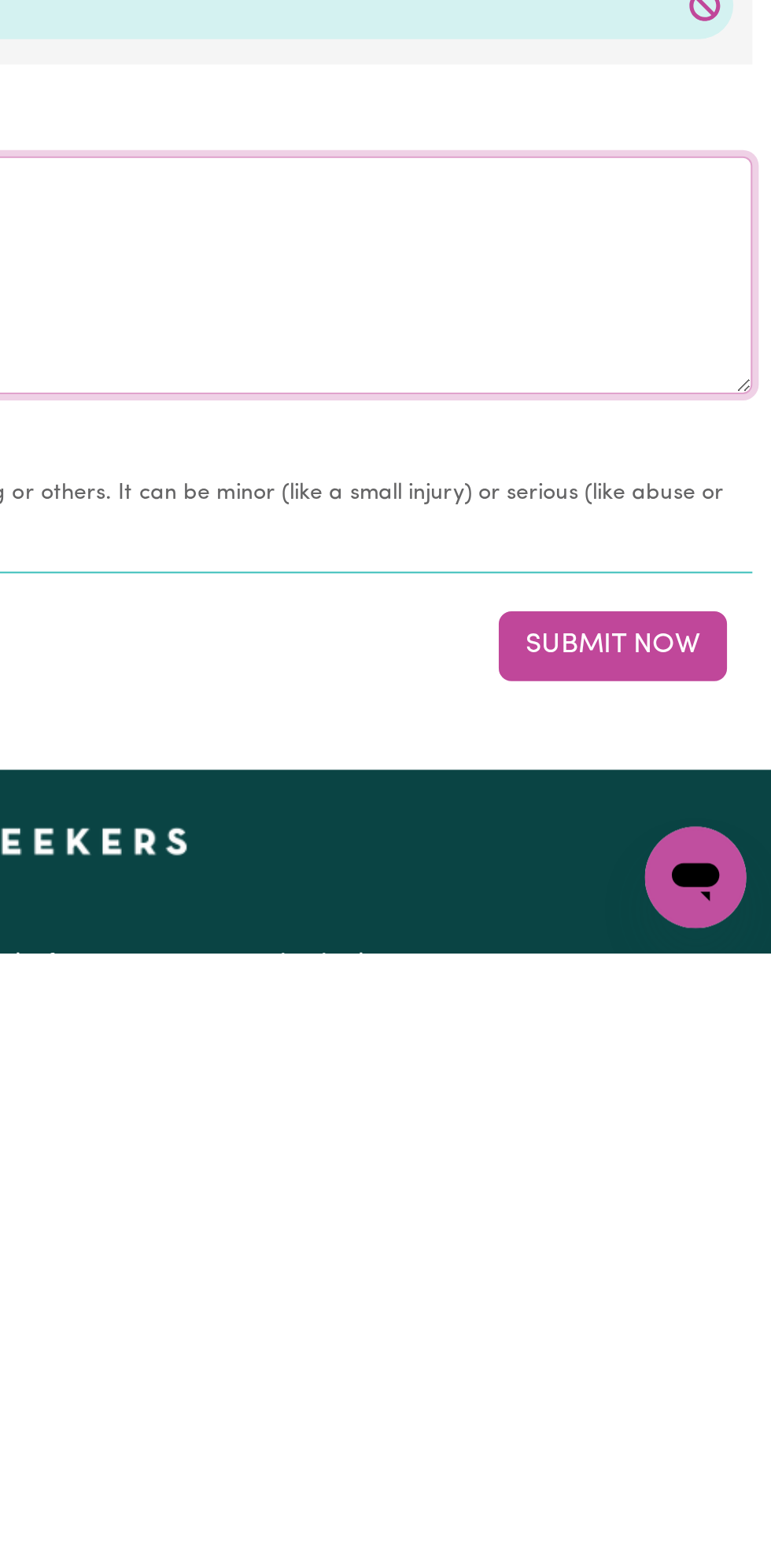
type textarea "Nothing changes all good"
click at [691, 1418] on button "Submit Now" at bounding box center [692, 1415] width 114 height 34
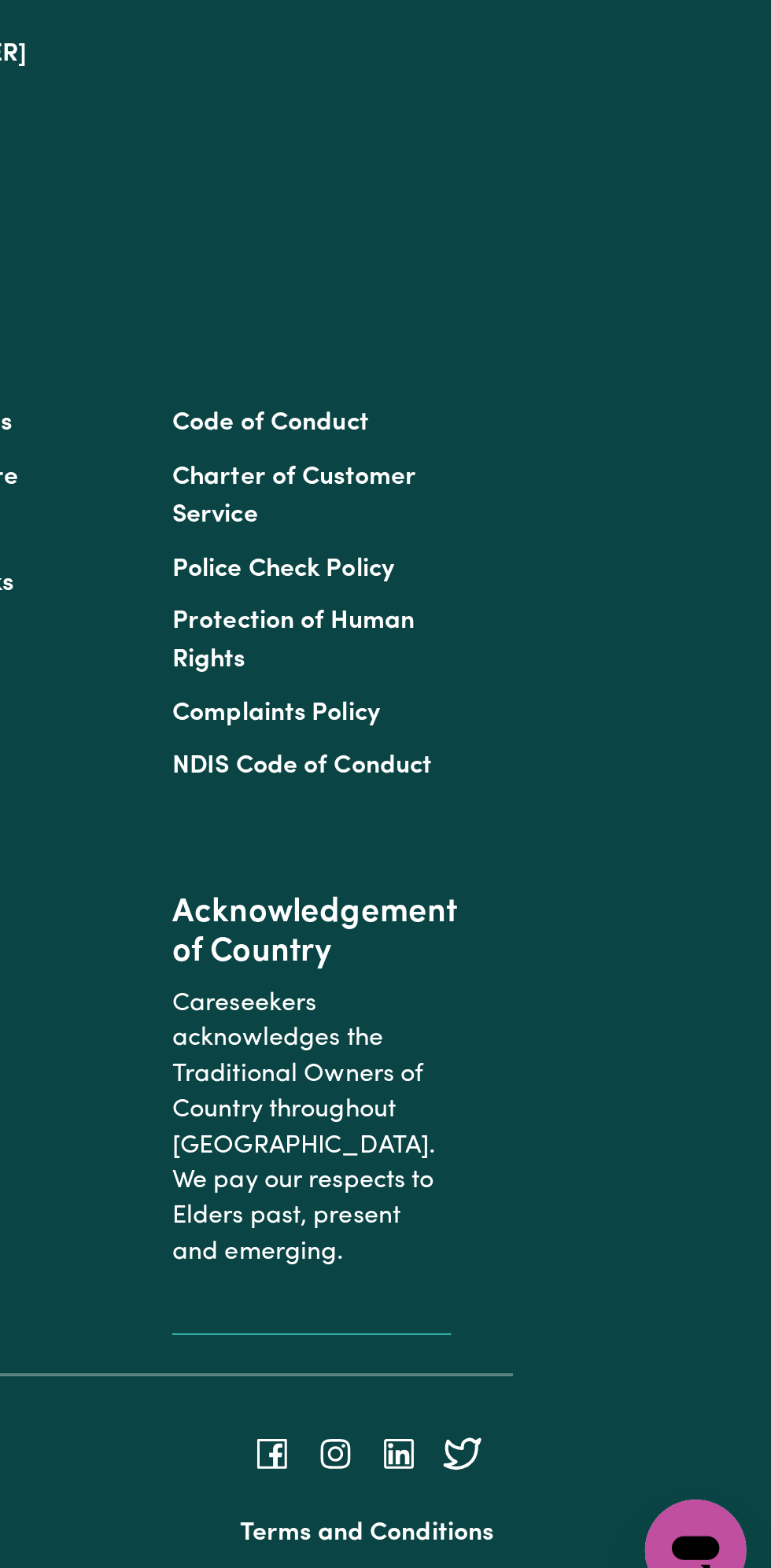
scroll to position [0, 0]
